Goal: Task Accomplishment & Management: Use online tool/utility

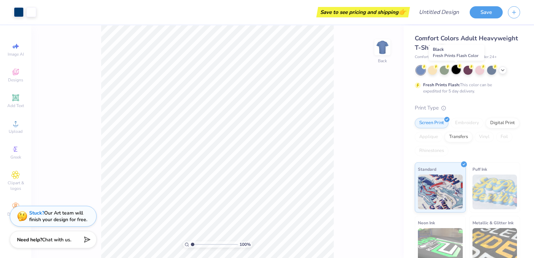
click at [454, 68] on div at bounding box center [456, 69] width 9 height 9
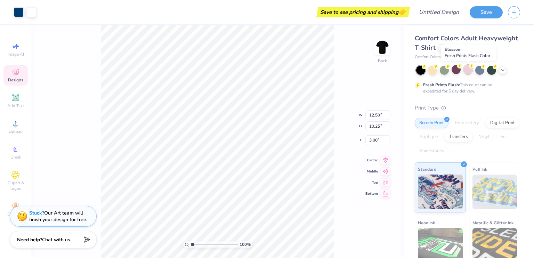
click at [468, 71] on div at bounding box center [467, 69] width 9 height 9
click at [504, 72] on div at bounding box center [503, 70] width 8 height 8
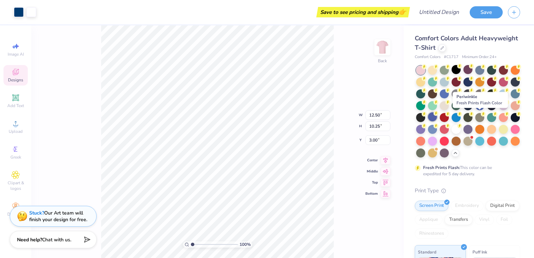
click at [437, 116] on div at bounding box center [432, 116] width 9 height 9
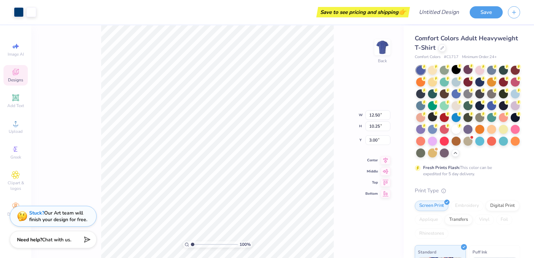
click at [461, 109] on div at bounding box center [456, 105] width 9 height 9
click at [445, 37] on span "Comfort Colors Adult Heavyweight T-Shirt" at bounding box center [466, 43] width 103 height 18
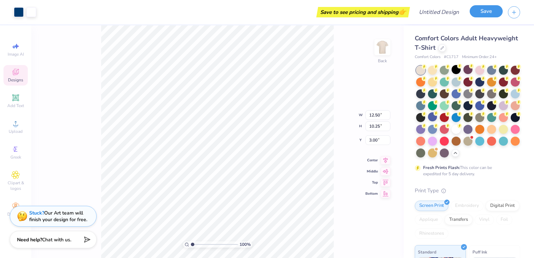
click at [483, 12] on button "Save" at bounding box center [486, 11] width 33 height 12
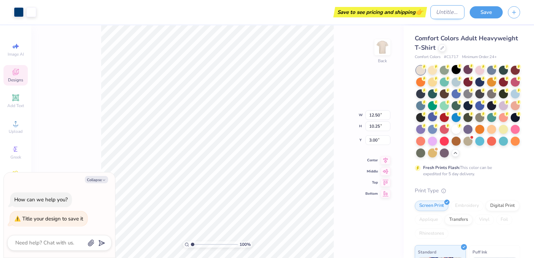
type textarea "x"
click at [430, 11] on input "Design Title" at bounding box center [447, 12] width 34 height 14
type input "t"
type textarea "x"
type input "tes"
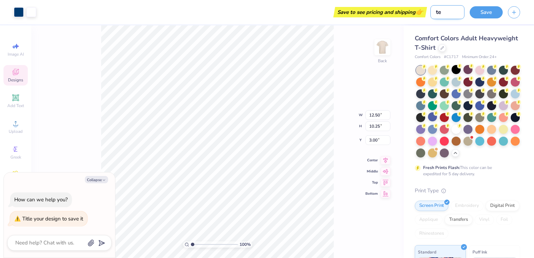
type textarea "x"
type input "test"
type textarea "x"
type input "test"
click at [488, 15] on button "Save" at bounding box center [486, 11] width 33 height 12
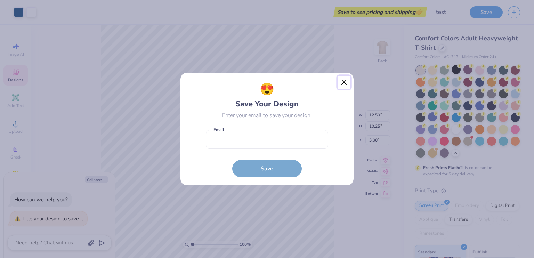
click at [342, 84] on button "Close" at bounding box center [344, 82] width 13 height 13
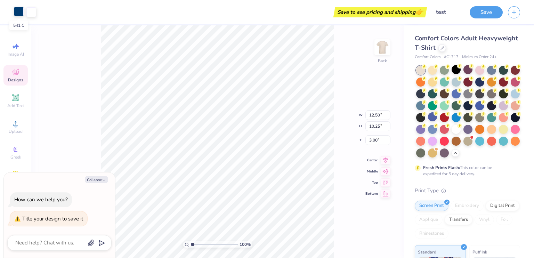
click at [15, 10] on div at bounding box center [19, 12] width 10 height 10
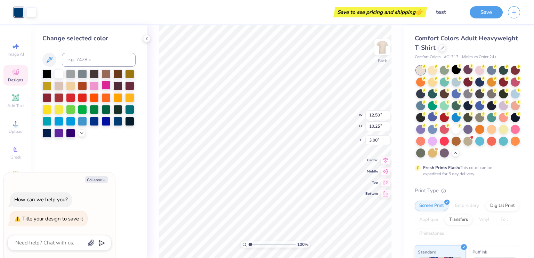
click at [104, 86] on div at bounding box center [106, 85] width 9 height 9
click at [475, 110] on div at bounding box center [479, 104] width 9 height 9
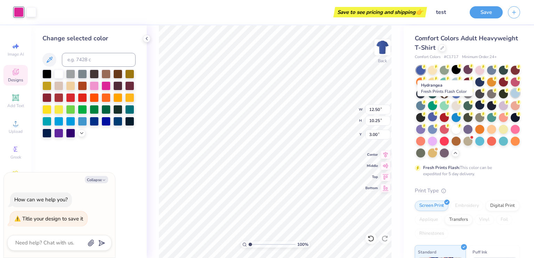
click at [511, 98] on div at bounding box center [515, 93] width 9 height 9
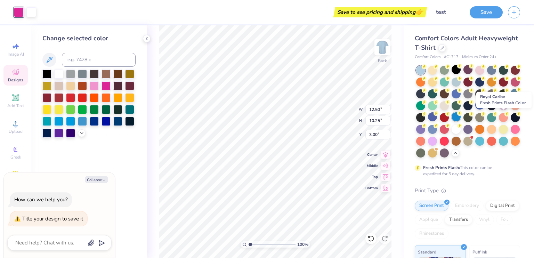
click at [462, 114] on circle at bounding box center [459, 113] width 5 height 5
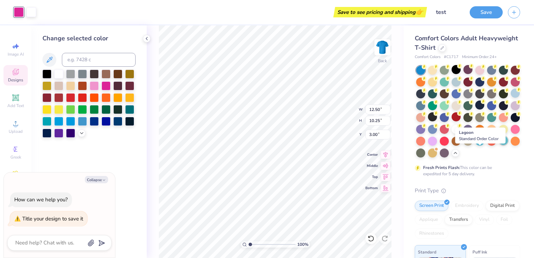
click at [499, 145] on div at bounding box center [503, 140] width 9 height 9
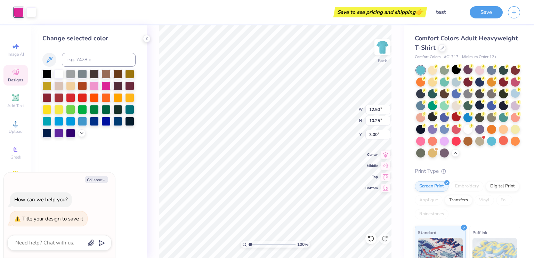
click at [462, 152] on div at bounding box center [468, 112] width 104 height 92
click at [487, 145] on div at bounding box center [491, 140] width 9 height 9
click at [475, 145] on div at bounding box center [479, 140] width 9 height 9
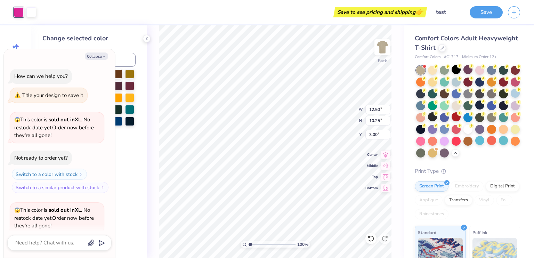
scroll to position [57, 0]
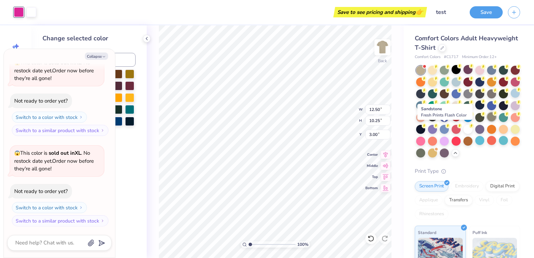
click at [487, 121] on div at bounding box center [491, 116] width 9 height 9
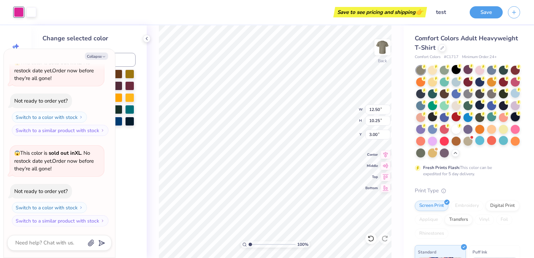
click at [511, 121] on div at bounding box center [515, 116] width 9 height 9
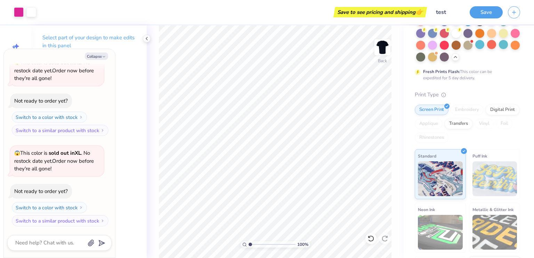
scroll to position [0, 0]
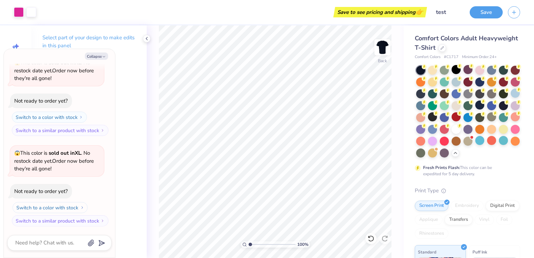
click at [64, 204] on button "Switch to a color with stock" at bounding box center [50, 207] width 75 height 11
type textarea "x"
